Goal: Check status: Check status

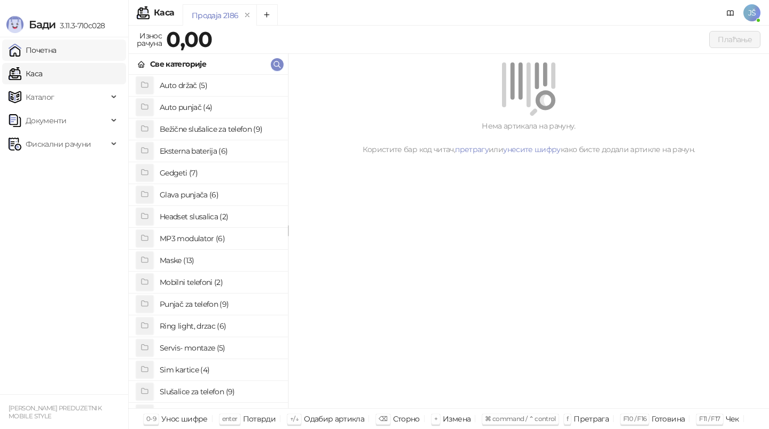
click at [57, 45] on link "Почетна" at bounding box center [33, 50] width 48 height 21
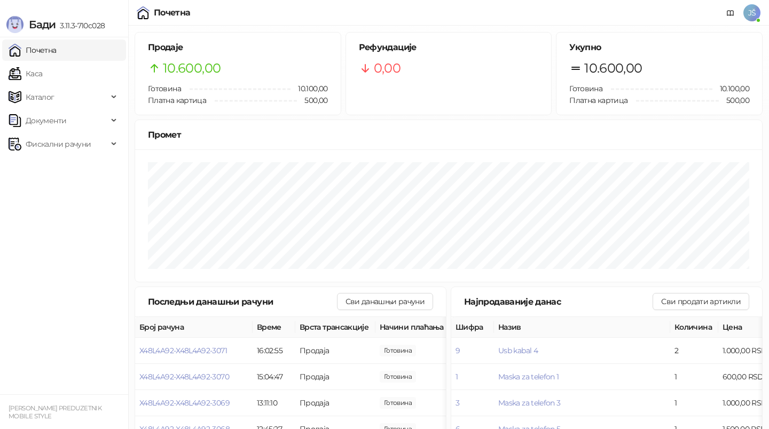
click at [74, 172] on ul "Почетна [PERSON_NAME] Документи Фискални рачуни" at bounding box center [64, 215] width 128 height 357
click at [60, 138] on span "Фискални рачуни" at bounding box center [58, 143] width 65 height 21
click at [69, 182] on link "По данима" at bounding box center [41, 190] width 57 height 21
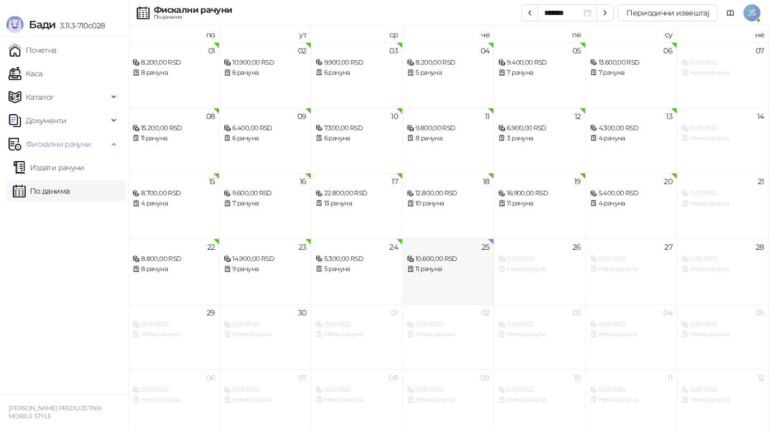
click at [466, 275] on div "25 10.600,00 RSD 11 рачуна" at bounding box center [448, 272] width 91 height 66
